Goal: Obtain resource: Obtain resource

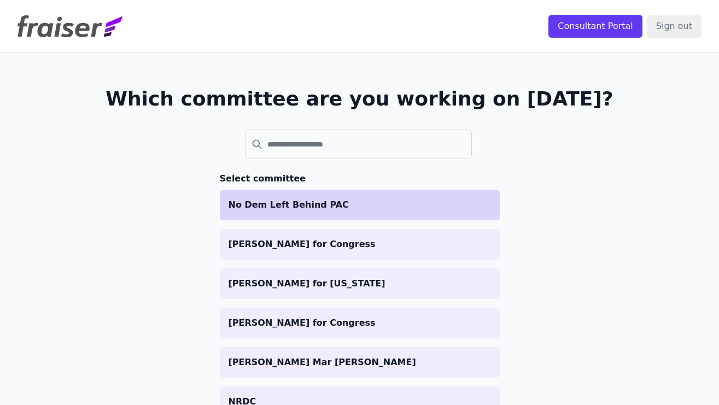
click at [348, 214] on li "No Dem Left Behind PAC" at bounding box center [360, 205] width 280 height 31
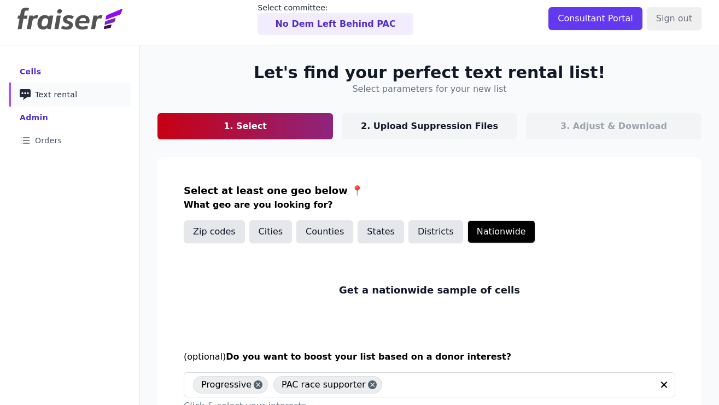
scroll to position [81, 0]
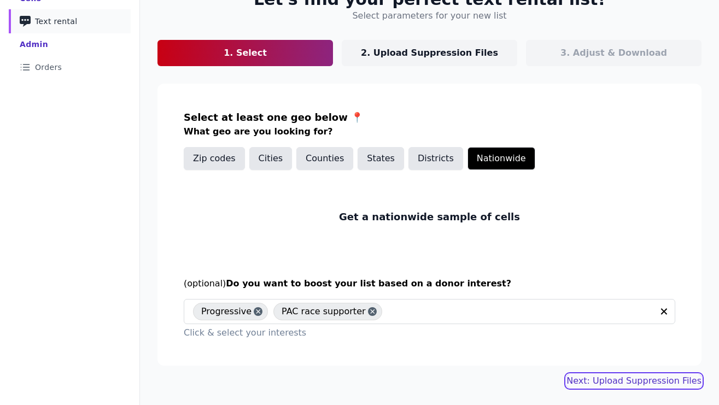
click at [618, 381] on link "Next: Upload Suppression Files" at bounding box center [633, 380] width 135 height 13
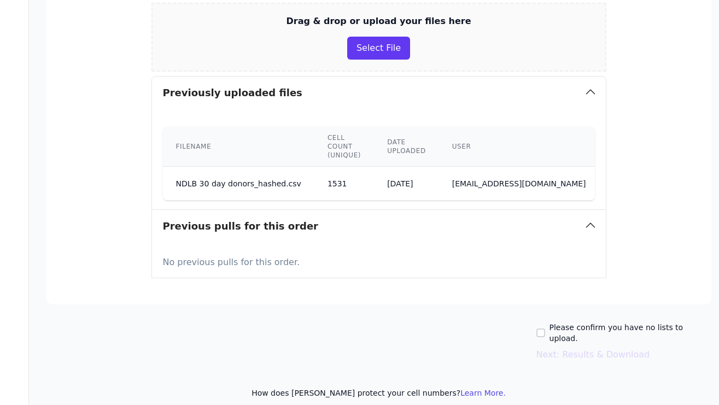
scroll to position [271, 77]
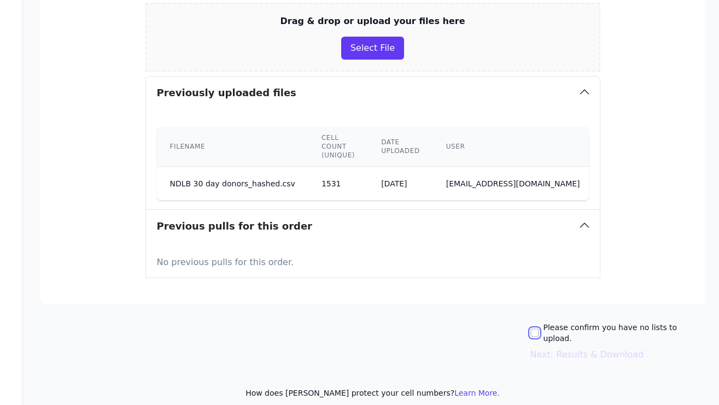
click at [539, 328] on input "Please confirm you have no lists to upload." at bounding box center [534, 332] width 9 height 9
checkbox input "true"
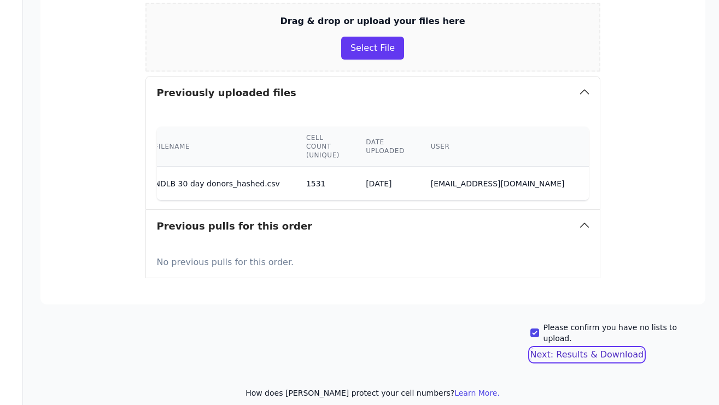
click at [601, 348] on button "Next: Results & Download" at bounding box center [587, 354] width 114 height 13
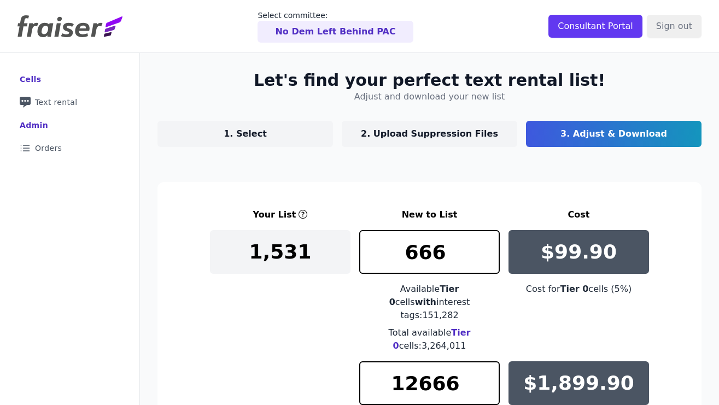
click at [272, 139] on link "1. Select" at bounding box center [244, 134] width 175 height 26
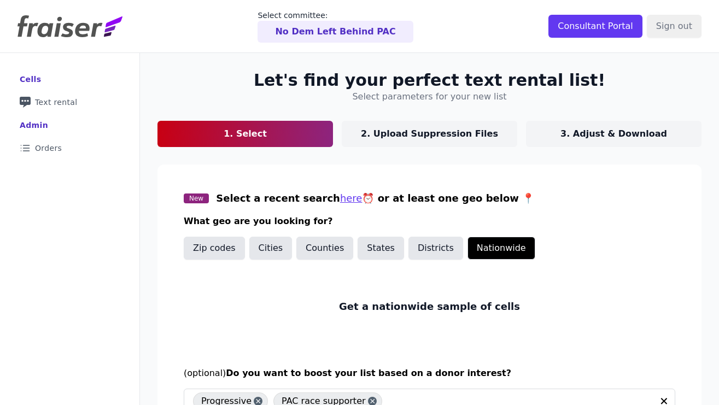
click at [418, 125] on link "2. Upload Suppression Files" at bounding box center [429, 134] width 175 height 26
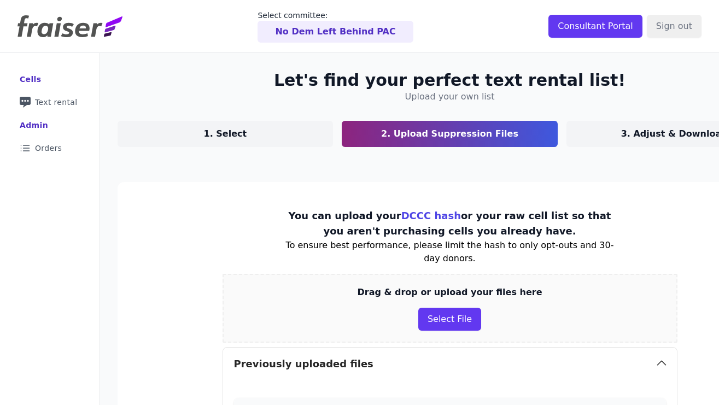
click at [636, 132] on p "3. Adjust & Download" at bounding box center [674, 133] width 107 height 13
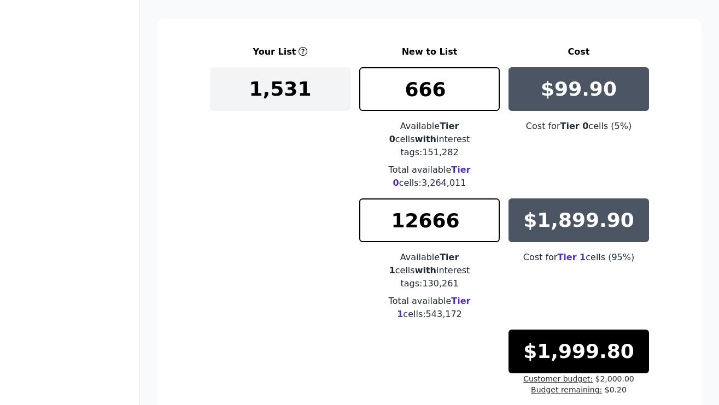
scroll to position [246, 0]
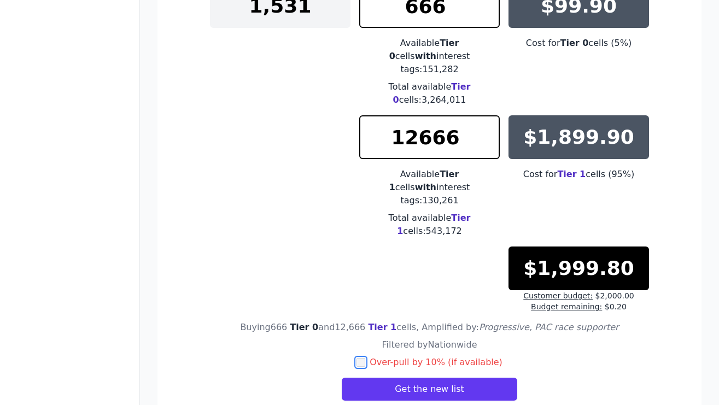
click at [365, 358] on input "checkbox" at bounding box center [360, 362] width 9 height 9
checkbox input "true"
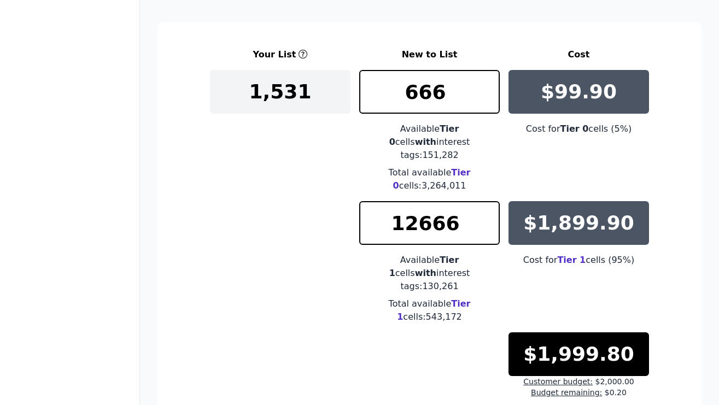
scroll to position [0, 0]
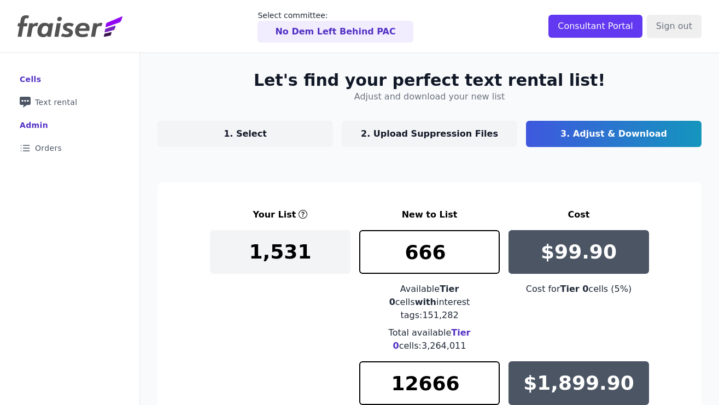
click at [288, 132] on link "1. Select" at bounding box center [244, 134] width 175 height 26
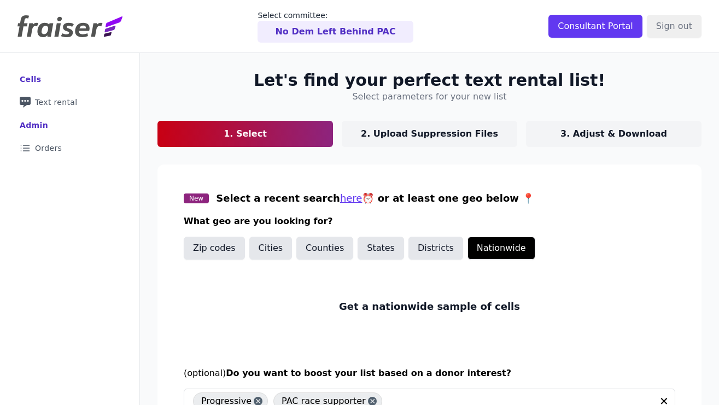
click at [610, 128] on p "3. Adjust & Download" at bounding box center [613, 133] width 107 height 13
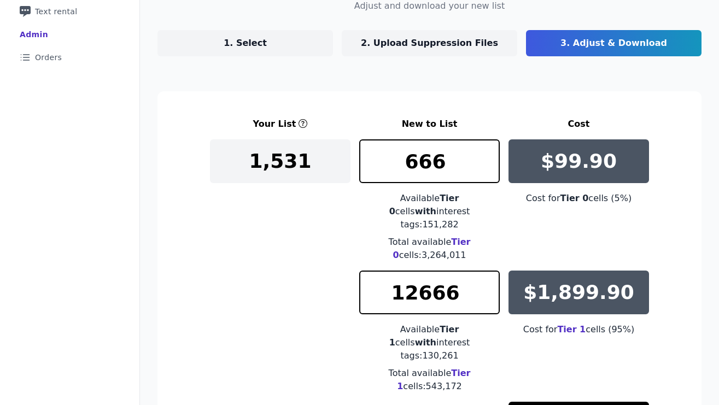
scroll to position [246, 0]
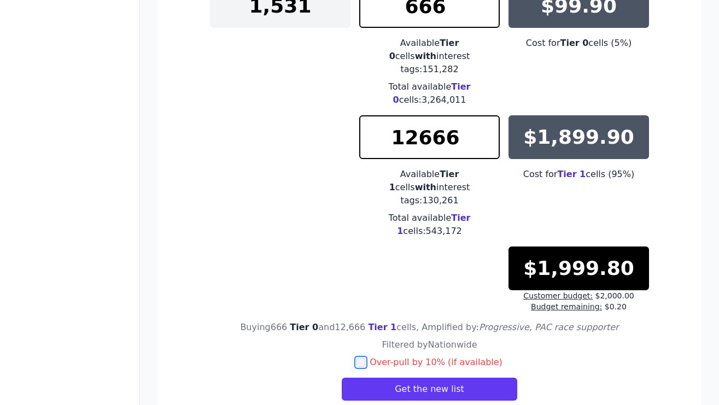
click at [365, 358] on input "checkbox" at bounding box center [360, 362] width 9 height 9
checkbox input "true"
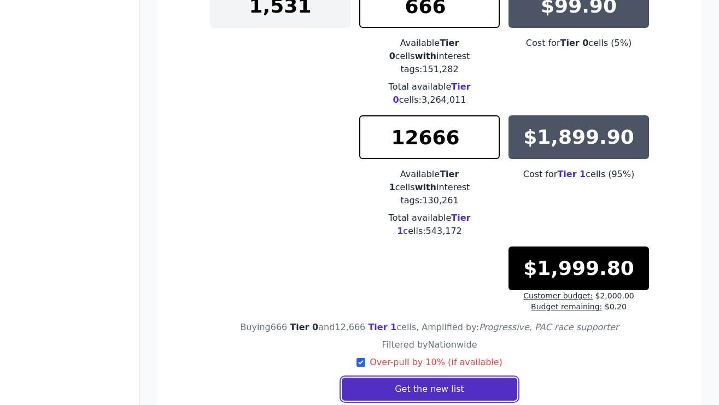
click at [438, 378] on button "Get the new list" at bounding box center [429, 389] width 175 height 23
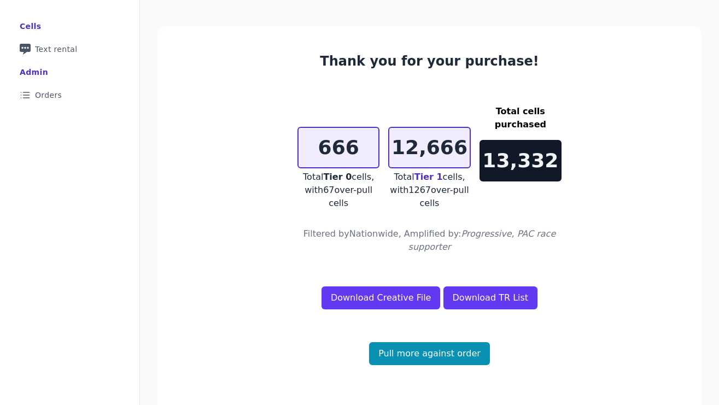
scroll to position [79, 0]
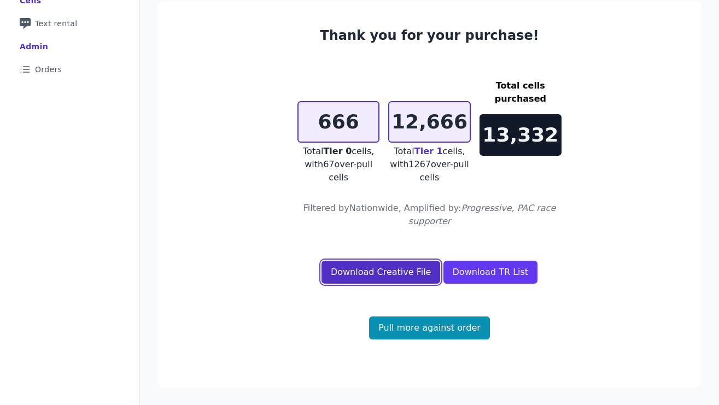
click at [385, 268] on link "Download Creative File" at bounding box center [380, 272] width 119 height 23
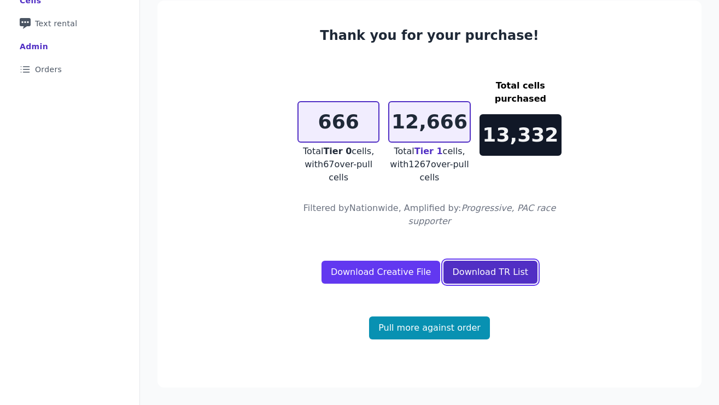
click at [503, 274] on link "Download TR List" at bounding box center [490, 272] width 95 height 23
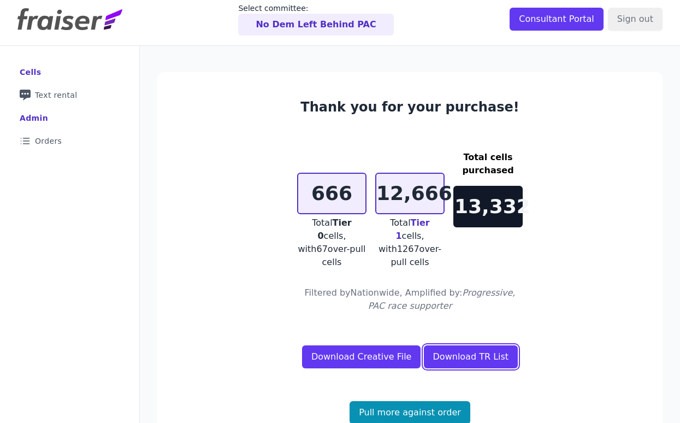
scroll to position [0, 0]
